Goal: Navigation & Orientation: Find specific page/section

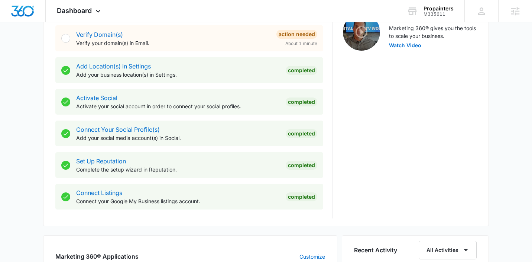
scroll to position [308, 0]
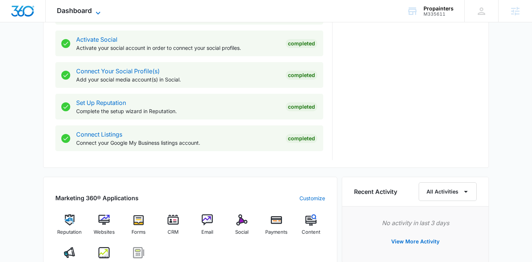
click at [87, 12] on span "Dashboard" at bounding box center [74, 11] width 35 height 8
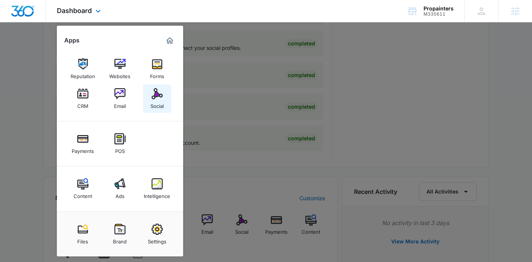
click at [153, 99] on img at bounding box center [157, 93] width 11 height 11
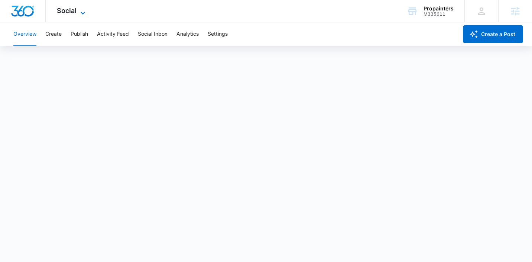
click at [64, 9] on span "Social" at bounding box center [67, 11] width 20 height 8
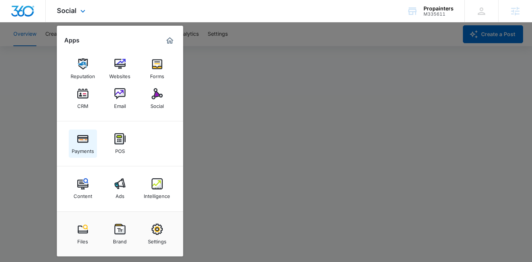
click at [90, 137] on link "Payments" at bounding box center [83, 143] width 28 height 28
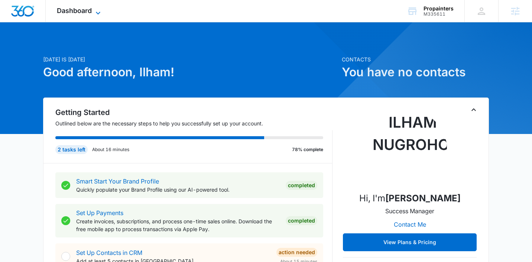
click at [96, 8] on div "Dashboard Apps Reputation Websites Forms CRM Email Social Payments POS Content …" at bounding box center [80, 11] width 68 height 22
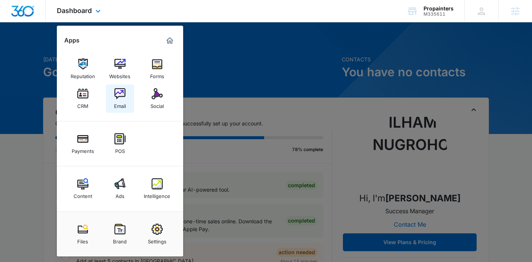
click at [127, 92] on link "Email" at bounding box center [120, 98] width 28 height 28
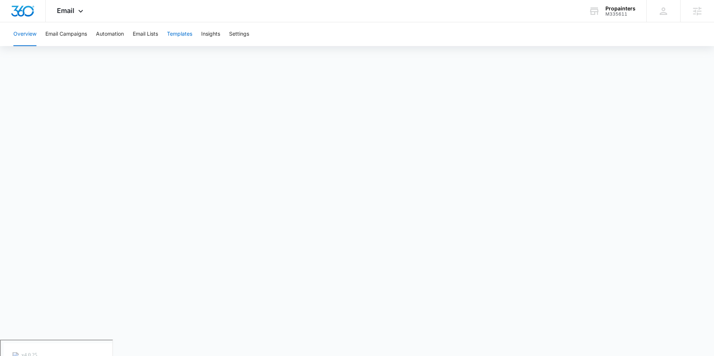
click at [178, 42] on button "Templates" at bounding box center [179, 34] width 25 height 24
click at [73, 13] on span "Email" at bounding box center [65, 11] width 17 height 8
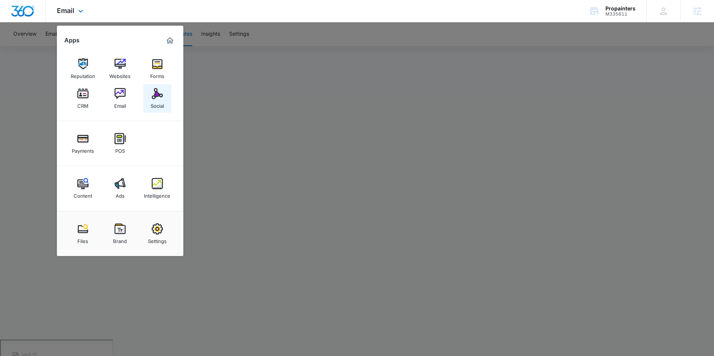
click at [162, 99] on img at bounding box center [157, 93] width 11 height 11
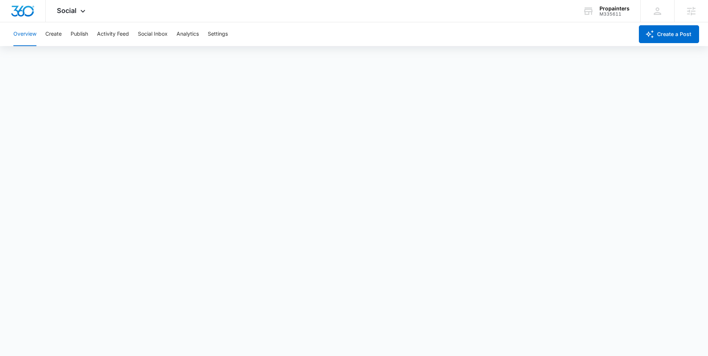
scroll to position [2, 0]
click at [77, 39] on button "Publish" at bounding box center [79, 34] width 17 height 24
click at [33, 32] on button "Overview" at bounding box center [24, 34] width 23 height 24
click at [75, 14] on span "Social" at bounding box center [67, 11] width 20 height 8
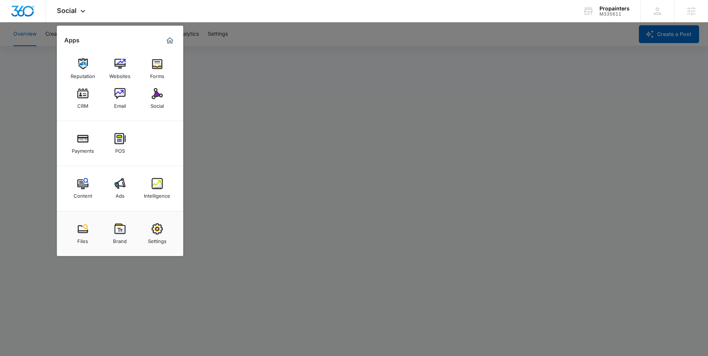
click at [254, 261] on div at bounding box center [354, 178] width 708 height 356
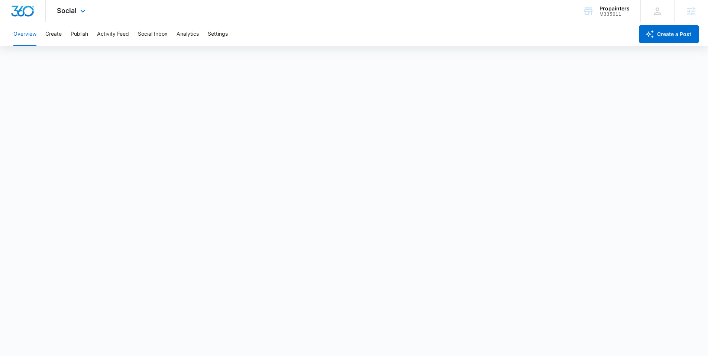
click at [77, 13] on div "Social Apps Reputation Websites Forms CRM Email Social Payments POS Content Ads…" at bounding box center [72, 11] width 53 height 22
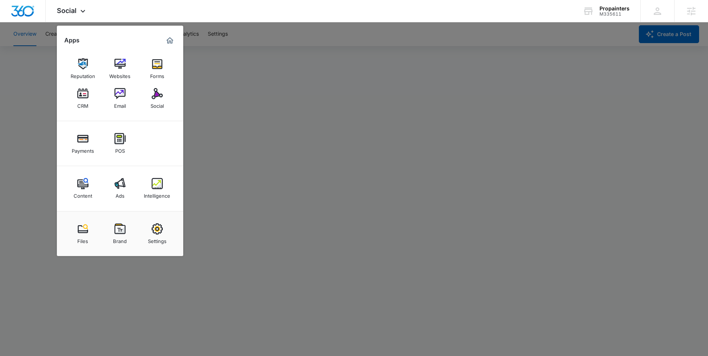
click at [265, 244] on div at bounding box center [354, 178] width 708 height 356
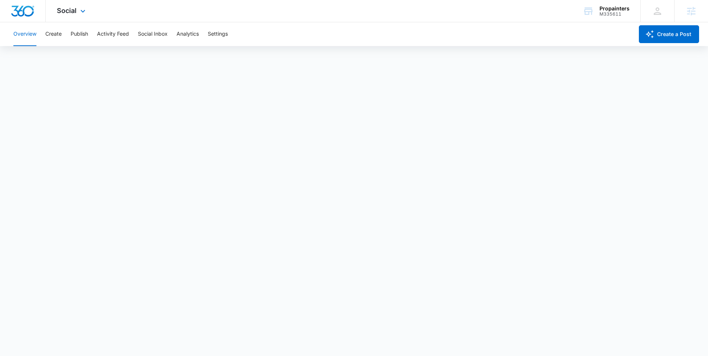
click at [76, 7] on div "Social Apps Reputation Websites Forms CRM Email Social Payments POS Content Ads…" at bounding box center [72, 11] width 53 height 22
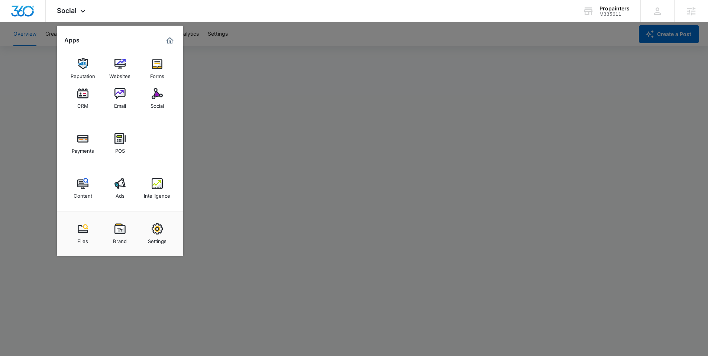
click at [244, 257] on div at bounding box center [354, 178] width 708 height 356
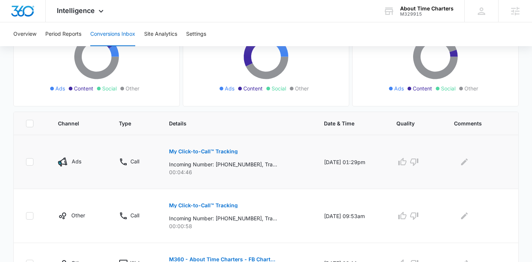
scroll to position [158, 0]
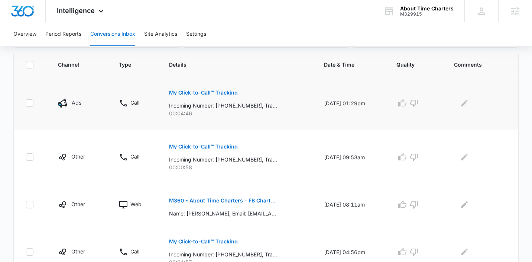
click at [198, 95] on button "My Click-to-Call™ Tracking" at bounding box center [203, 93] width 69 height 18
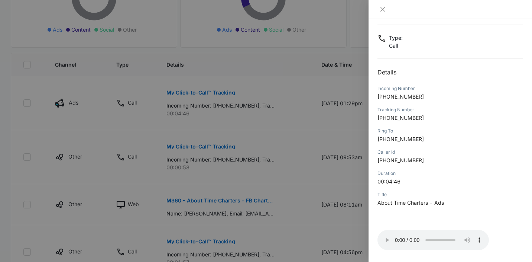
scroll to position [68, 0]
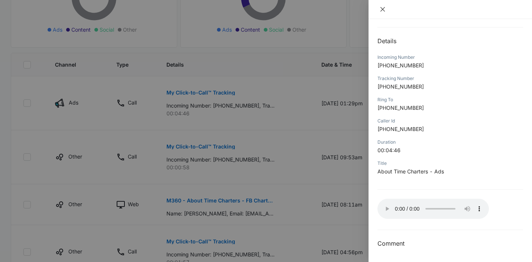
click at [383, 12] on icon "close" at bounding box center [383, 9] width 6 height 6
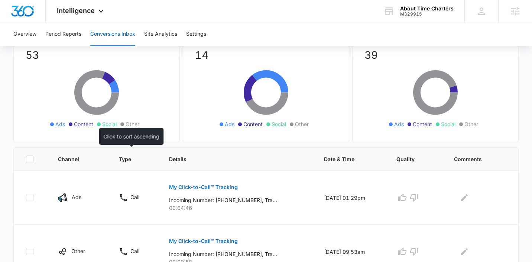
scroll to position [0, 0]
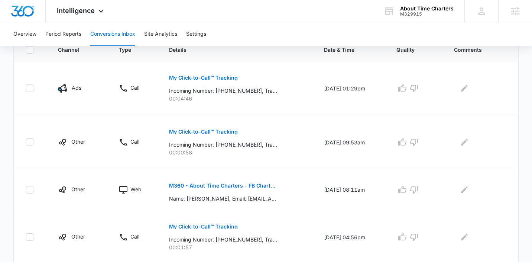
scroll to position [250, 0]
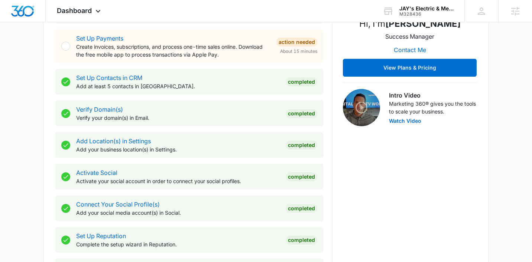
scroll to position [129, 0]
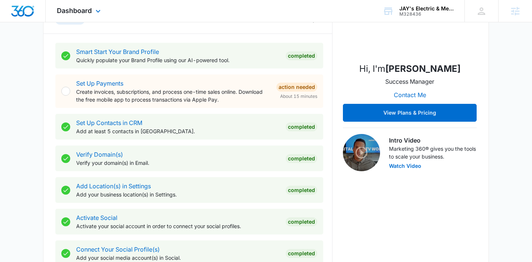
click at [88, 2] on div "Dashboard Apps Reputation Websites Forms CRM Email Social POS Content Ads Intel…" at bounding box center [80, 11] width 68 height 22
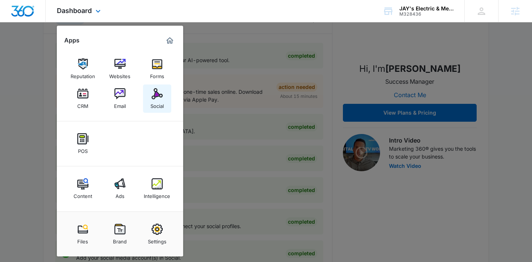
click at [157, 91] on img at bounding box center [157, 93] width 11 height 11
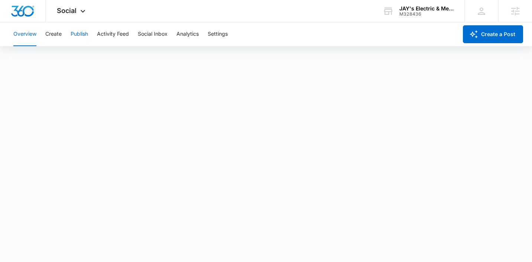
click at [77, 28] on button "Publish" at bounding box center [79, 34] width 17 height 24
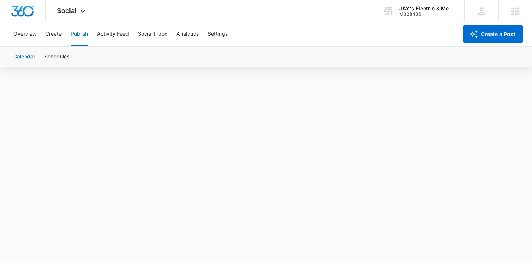
scroll to position [5, 0]
click at [25, 36] on button "Overview" at bounding box center [24, 34] width 23 height 24
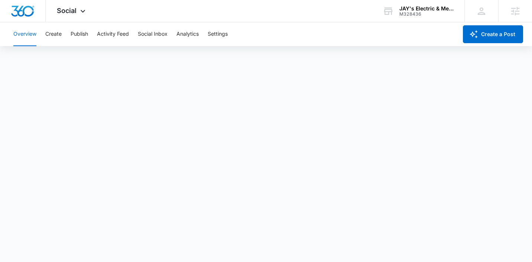
scroll to position [2, 0]
click at [81, 35] on button "Publish" at bounding box center [79, 34] width 17 height 24
